Goal: Task Accomplishment & Management: Use online tool/utility

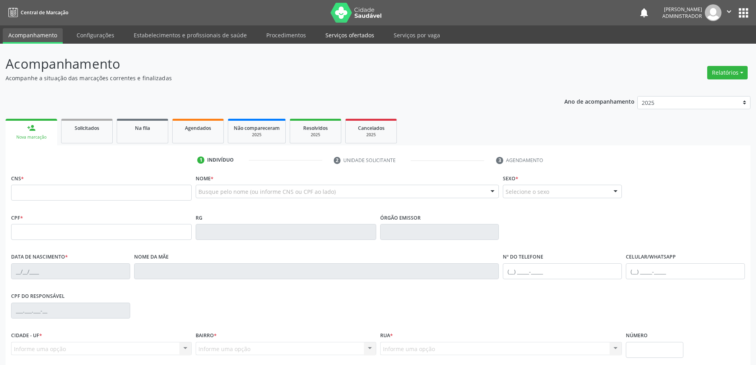
click at [332, 38] on link "Serviços ofertados" at bounding box center [350, 35] width 60 height 14
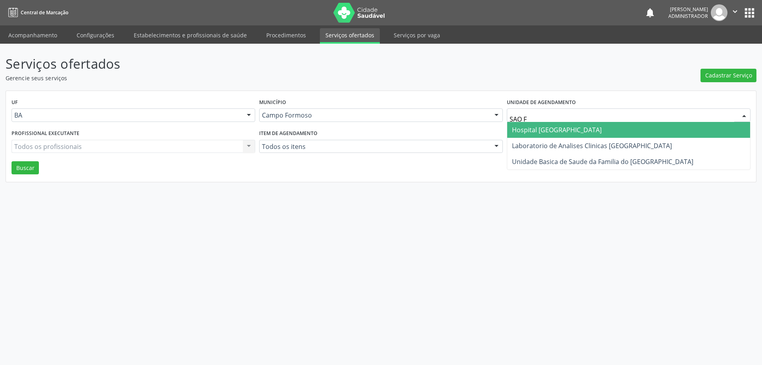
type input "SAO FR"
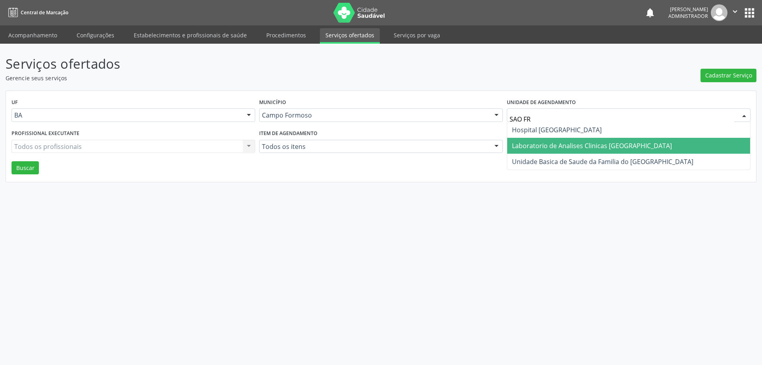
click at [567, 142] on span "Laboratorio de Analises Clinicas [GEOGRAPHIC_DATA]" at bounding box center [592, 145] width 160 height 9
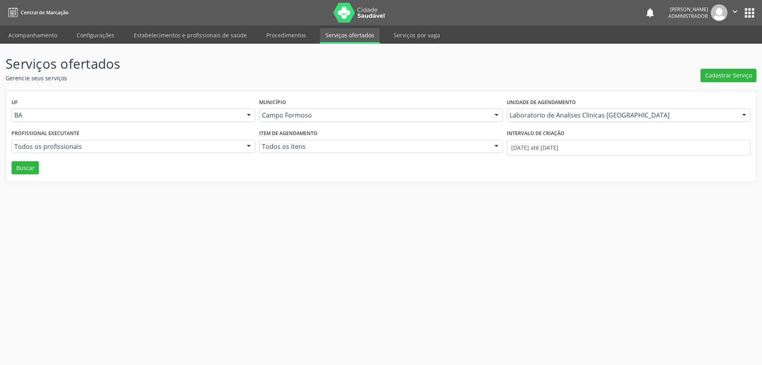
click at [246, 146] on div at bounding box center [249, 146] width 12 height 13
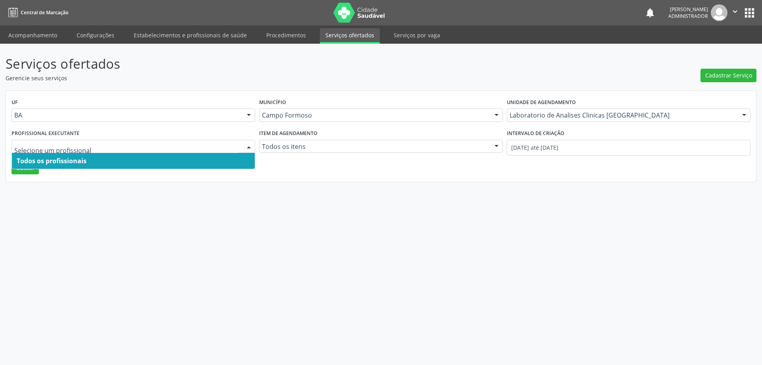
click at [242, 160] on span "Todos os profissionais" at bounding box center [133, 161] width 243 height 16
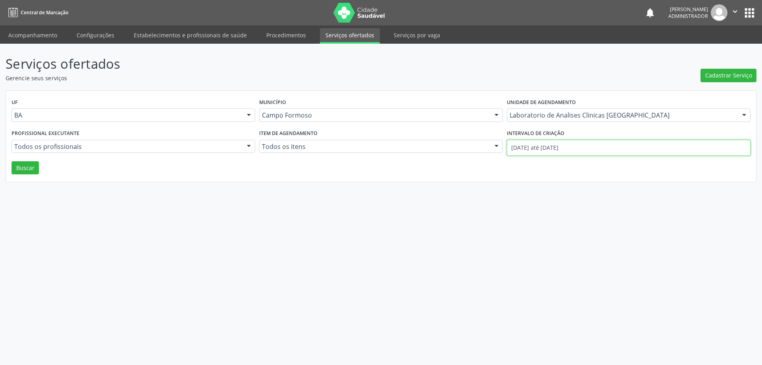
click at [529, 146] on input "01/08/2025 até 28/08/2025" at bounding box center [629, 148] width 244 height 16
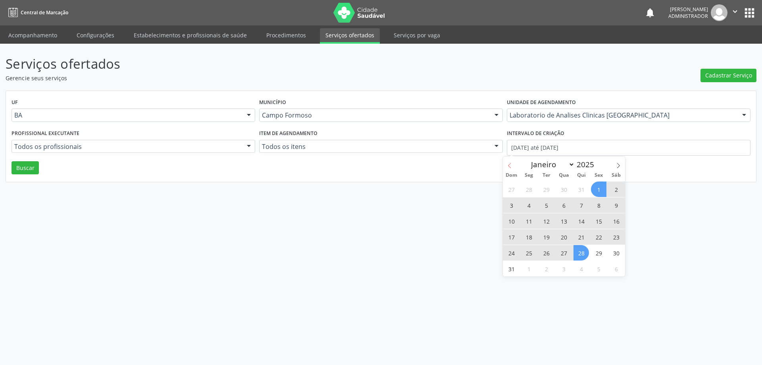
click at [508, 163] on icon at bounding box center [510, 166] width 6 height 6
select select "6"
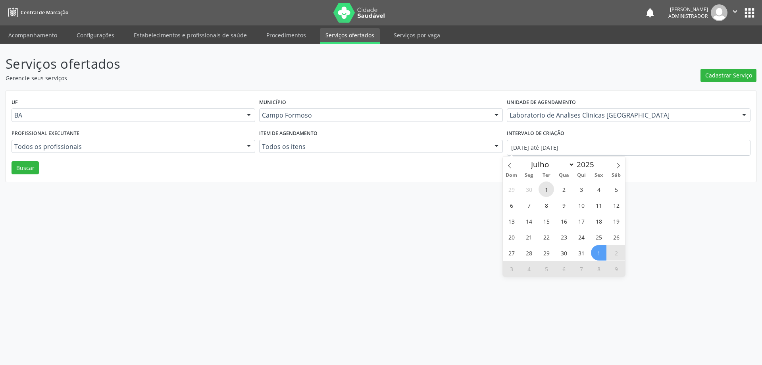
click at [547, 188] on span "1" at bounding box center [546, 188] width 15 height 15
type input "01/07/2025"
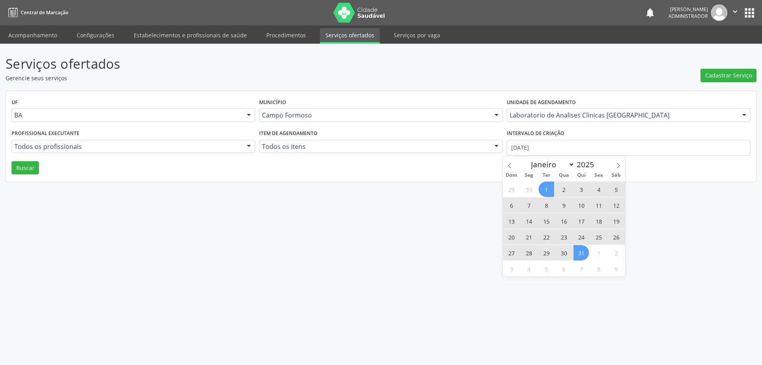
click at [578, 253] on span "31" at bounding box center [580, 252] width 15 height 15
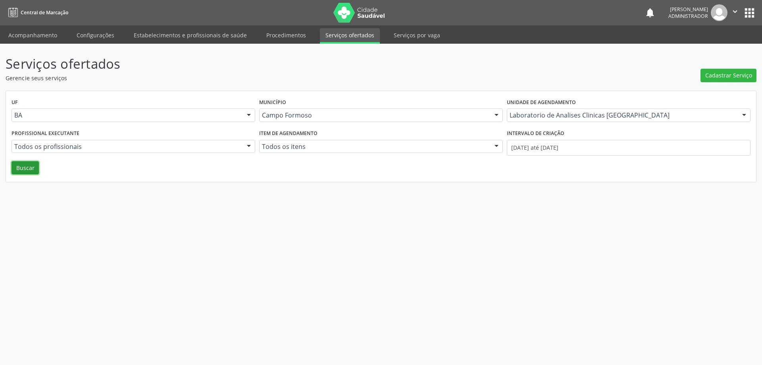
click at [27, 168] on button "Buscar" at bounding box center [25, 167] width 27 height 13
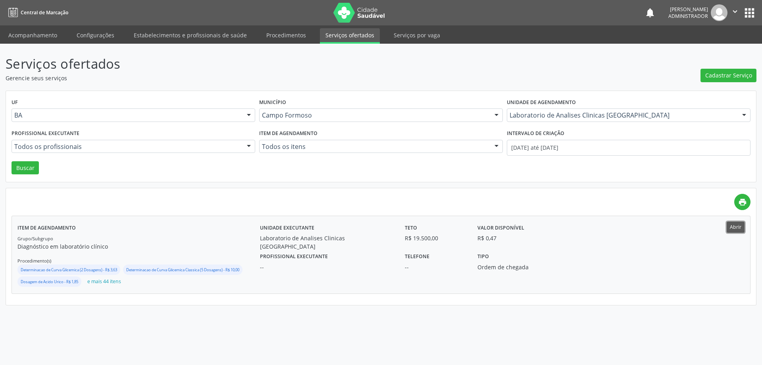
click at [736, 226] on button "Abrir" at bounding box center [736, 226] width 18 height 11
click at [535, 144] on input "01/07/2025 até 31/07/2025" at bounding box center [629, 148] width 244 height 16
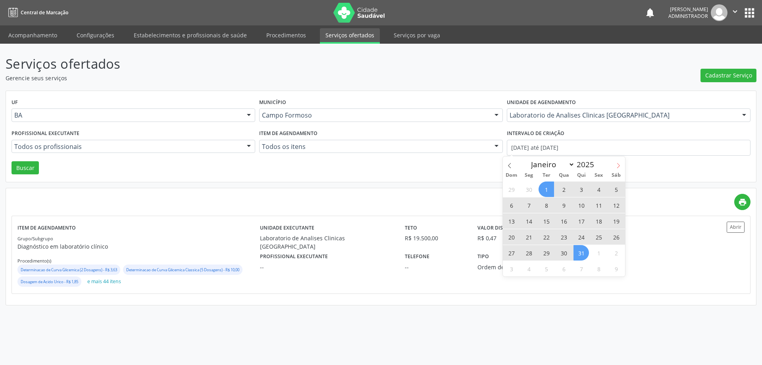
click at [619, 164] on icon at bounding box center [618, 166] width 6 height 6
select select "7"
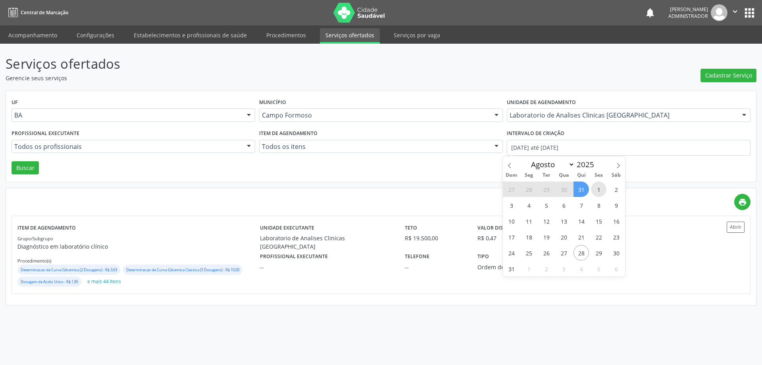
click at [598, 188] on span "1" at bounding box center [598, 188] width 15 height 15
type input "01/08/2025"
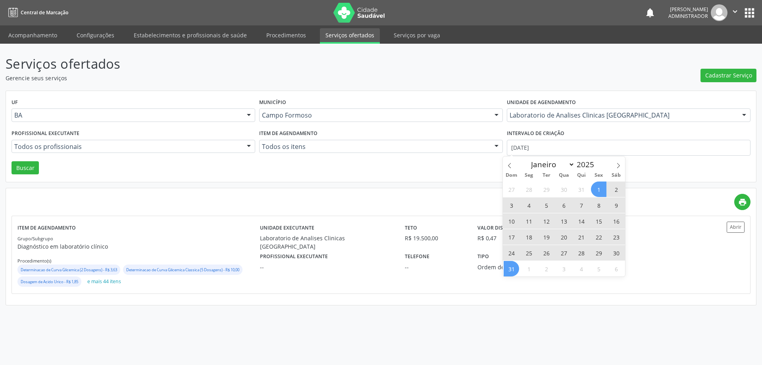
click at [509, 271] on span "31" at bounding box center [511, 268] width 15 height 15
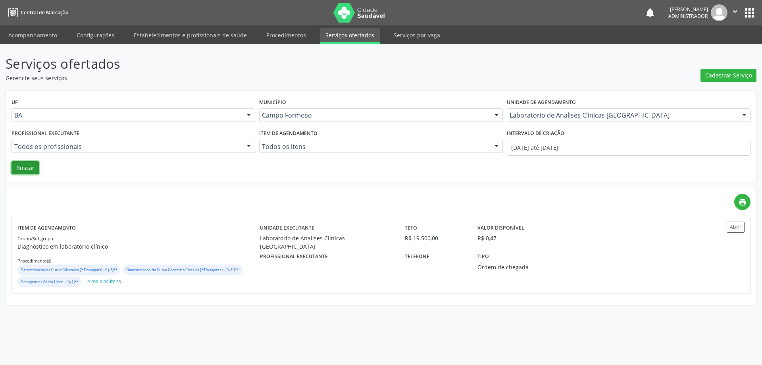
click at [30, 166] on button "Buscar" at bounding box center [25, 167] width 27 height 13
click at [733, 225] on button "Abrir" at bounding box center [736, 226] width 18 height 11
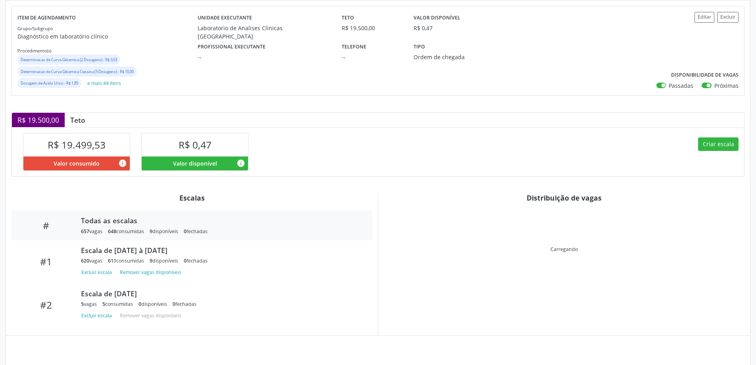
scroll to position [105, 0]
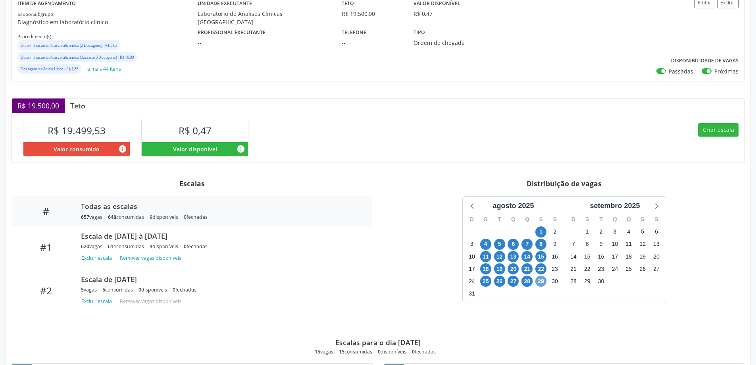
click at [540, 282] on span "29" at bounding box center [540, 280] width 11 height 11
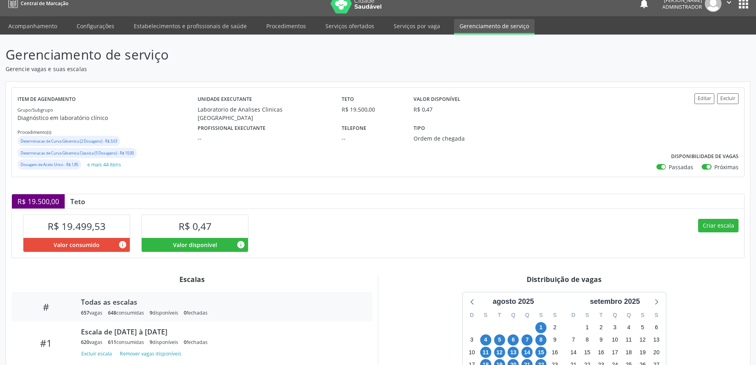
scroll to position [0, 0]
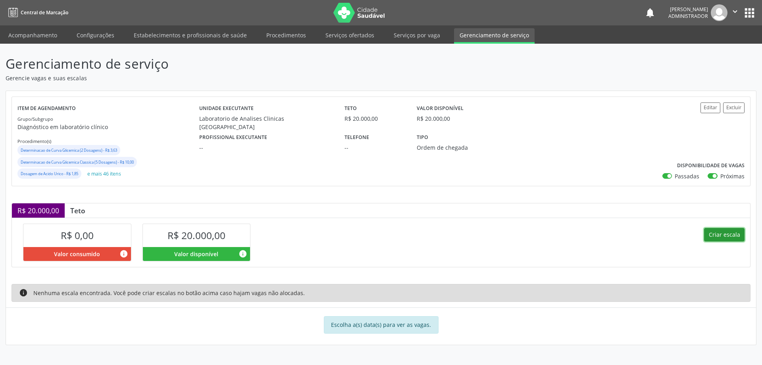
click at [712, 230] on button "Criar escala" at bounding box center [724, 234] width 40 height 13
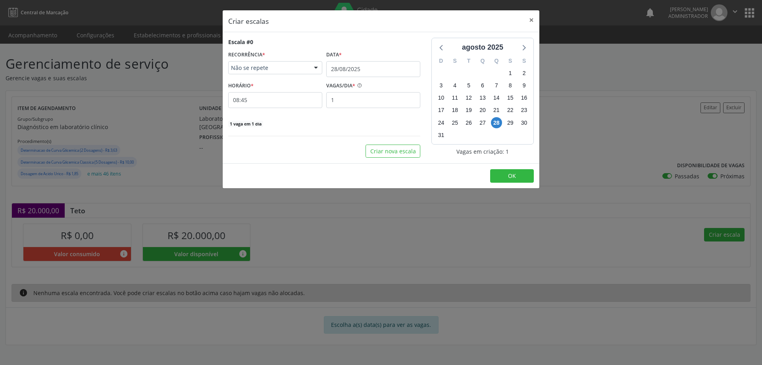
click at [315, 65] on div at bounding box center [316, 68] width 12 height 13
click at [304, 94] on span "Diário/Semanal" at bounding box center [275, 98] width 93 height 16
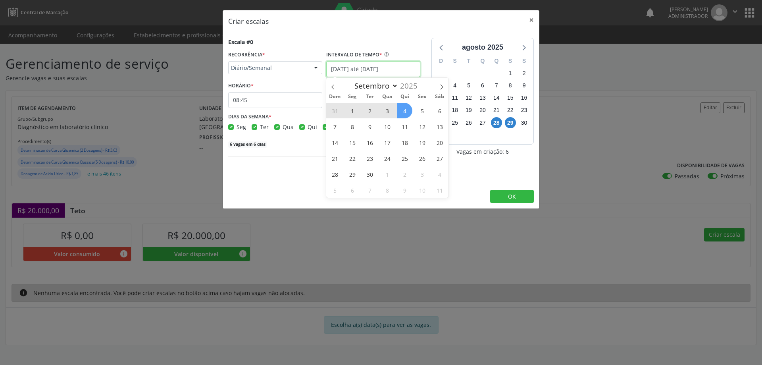
click at [363, 63] on input "[DATE] até [DATE]" at bounding box center [373, 69] width 94 height 16
click at [441, 86] on icon at bounding box center [442, 87] width 6 height 6
click at [332, 89] on icon at bounding box center [333, 87] width 6 height 6
select select "8"
click at [353, 113] on span "1" at bounding box center [351, 110] width 15 height 15
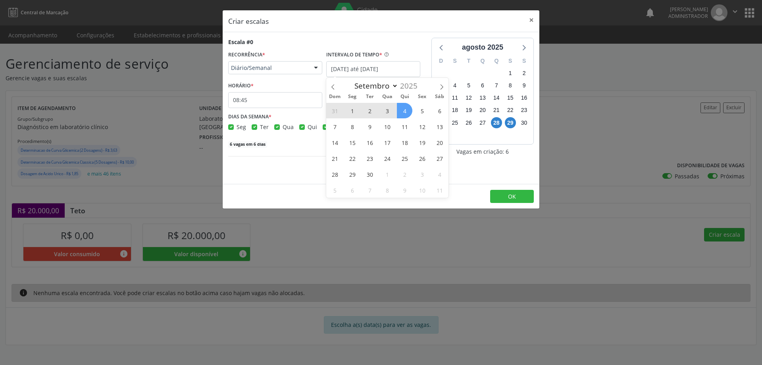
type input "[DATE]"
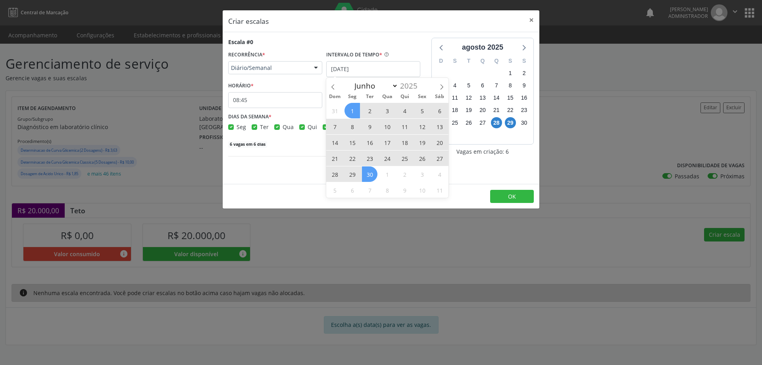
click at [370, 172] on span "30" at bounding box center [369, 173] width 15 height 15
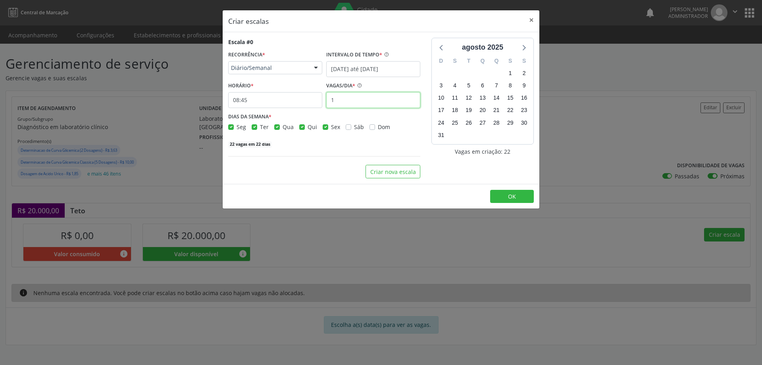
click at [334, 101] on input "1" at bounding box center [373, 100] width 94 height 16
type input "20"
click at [295, 100] on input "08:45" at bounding box center [275, 100] width 94 height 16
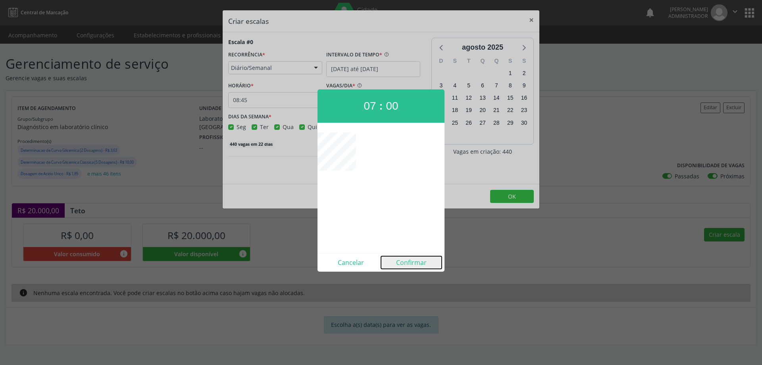
click at [413, 265] on button "Confirmar" at bounding box center [411, 262] width 61 height 13
type input "07:00"
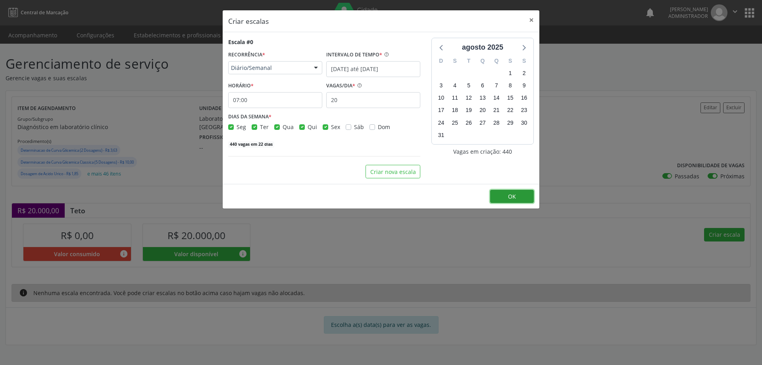
click at [517, 196] on button "OK" at bounding box center [512, 196] width 44 height 13
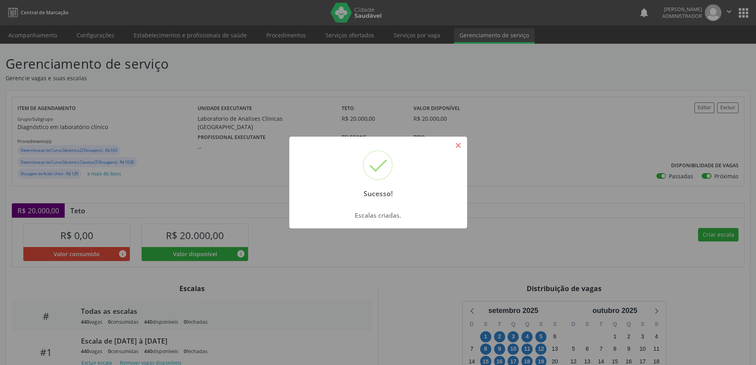
click at [456, 142] on button "×" at bounding box center [458, 144] width 13 height 13
